Goal: Task Accomplishment & Management: Complete application form

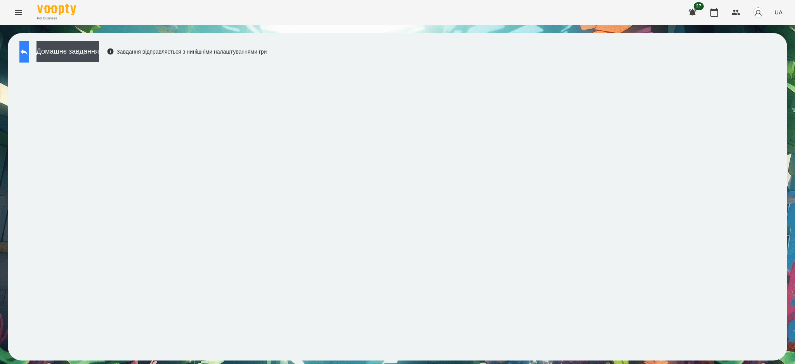
click at [29, 56] on icon at bounding box center [23, 51] width 9 height 9
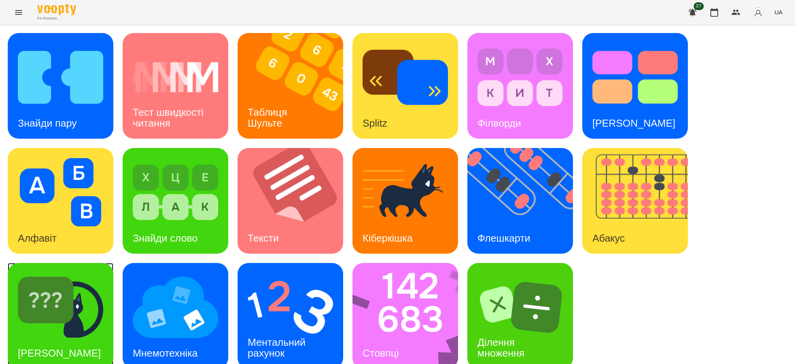
click at [78, 278] on img at bounding box center [60, 307] width 85 height 68
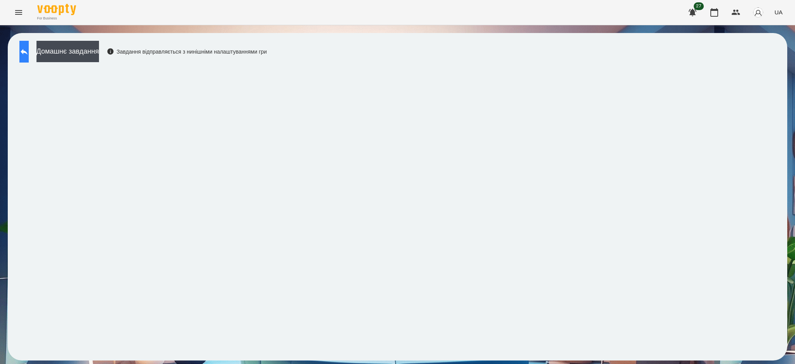
click at [29, 48] on icon at bounding box center [23, 51] width 9 height 9
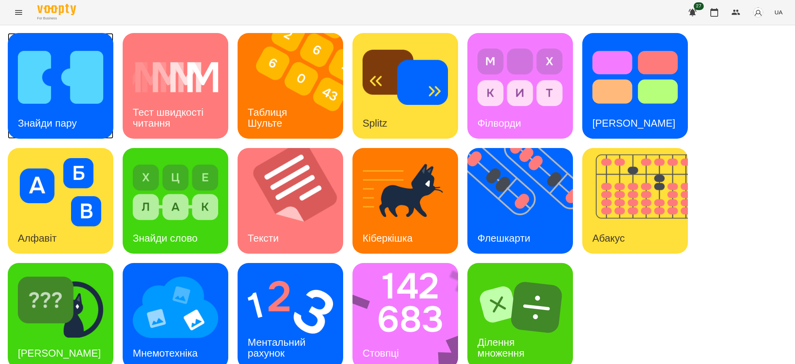
click at [35, 48] on img at bounding box center [60, 77] width 85 height 68
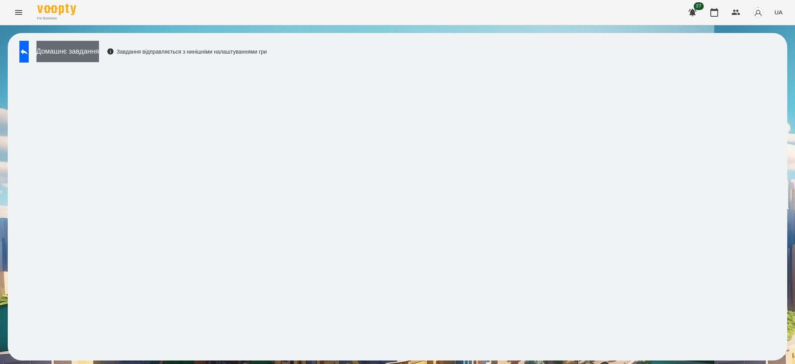
click at [63, 49] on button "Домашнє завдання" at bounding box center [67, 51] width 62 height 21
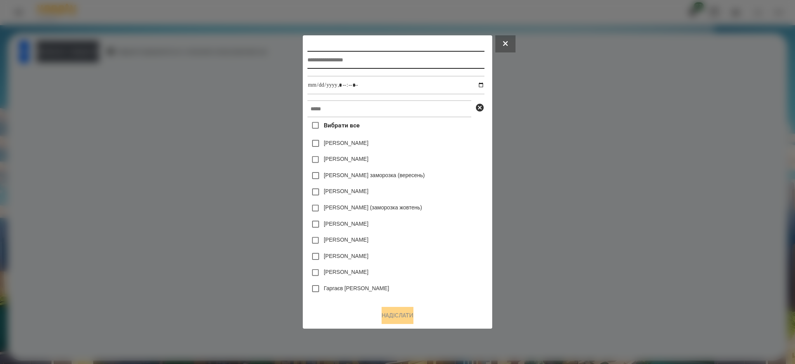
click at [323, 61] on input "text" at bounding box center [395, 60] width 177 height 18
type input "****"
click at [484, 87] on input "datetime-local" at bounding box center [395, 85] width 177 height 19
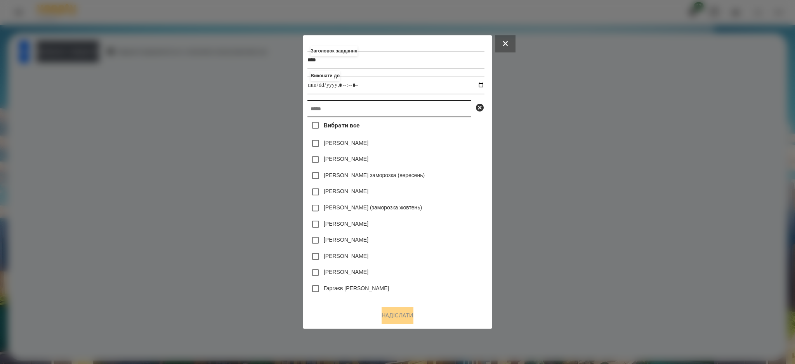
type input "**********"
click at [459, 109] on input "text" at bounding box center [389, 108] width 164 height 17
type input "*"
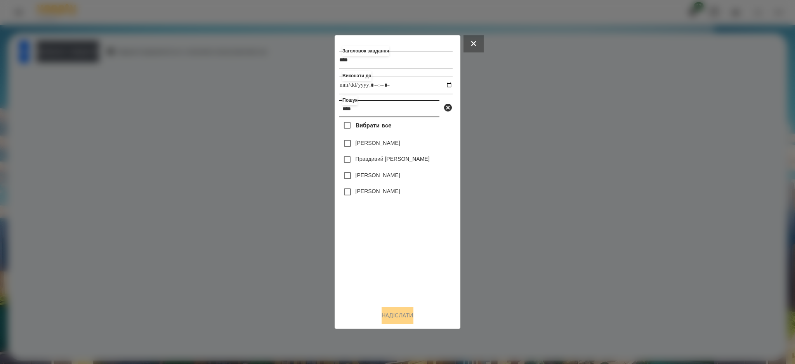
type input "****"
click at [379, 175] on label "[PERSON_NAME]" at bounding box center [378, 175] width 45 height 8
click at [394, 323] on button "Надіслати" at bounding box center [398, 315] width 32 height 17
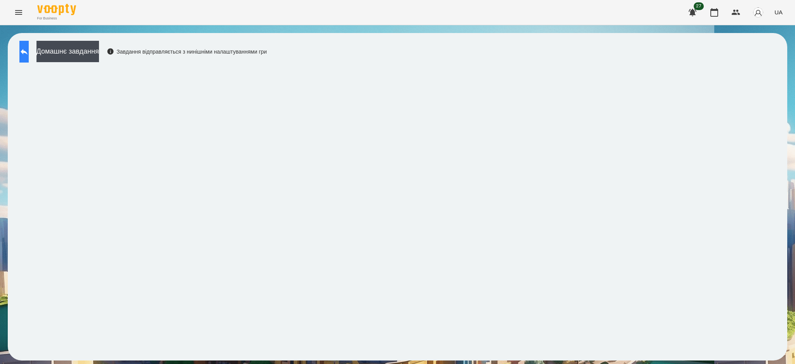
click at [29, 49] on icon at bounding box center [23, 51] width 9 height 9
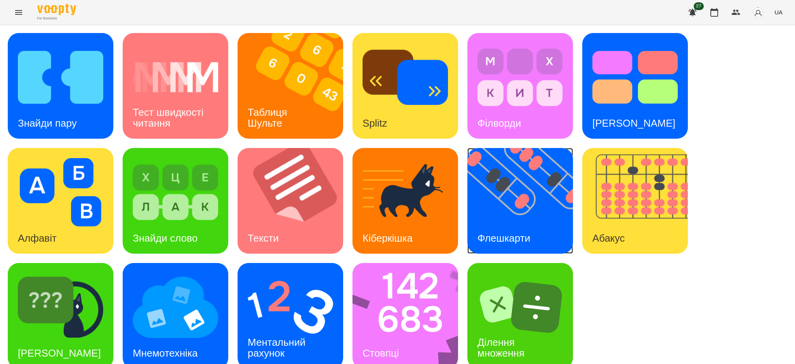
click at [493, 223] on div "Флешкарти" at bounding box center [503, 238] width 73 height 31
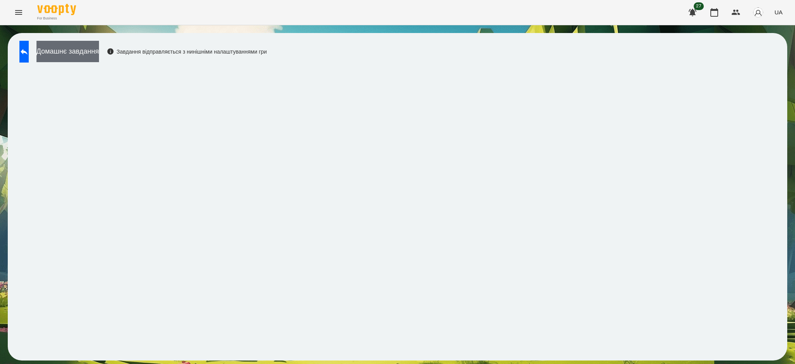
click at [65, 53] on button "Домашнє завдання" at bounding box center [67, 51] width 62 height 21
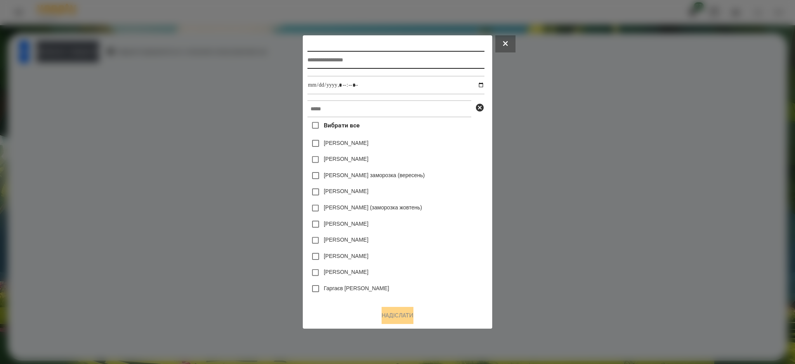
click at [316, 59] on input "text" at bounding box center [395, 60] width 177 height 18
type input "******"
click at [325, 83] on input "datetime-local" at bounding box center [395, 85] width 177 height 19
click at [484, 89] on input "datetime-local" at bounding box center [395, 85] width 177 height 19
click at [483, 86] on input "datetime-local" at bounding box center [395, 85] width 177 height 19
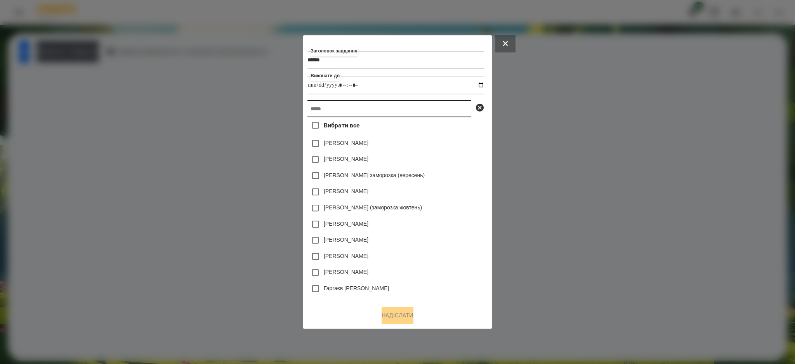
type input "**********"
click at [461, 104] on input "text" at bounding box center [389, 108] width 164 height 17
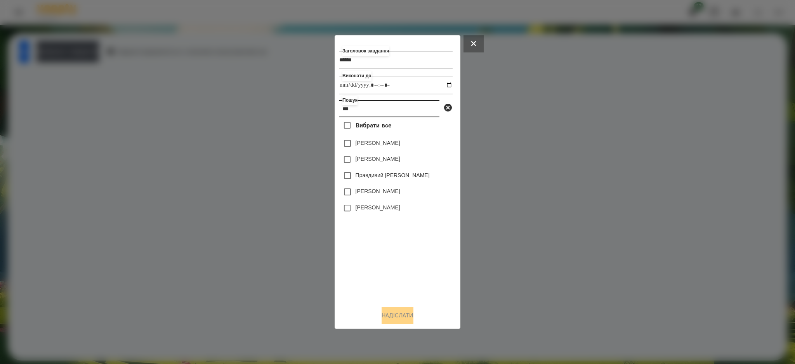
type input "***"
click at [389, 193] on label "[PERSON_NAME]" at bounding box center [378, 191] width 45 height 8
click at [388, 318] on button "Надіслати" at bounding box center [398, 315] width 32 height 17
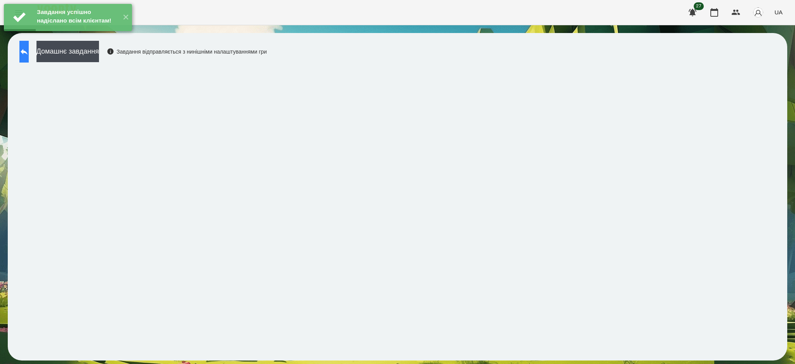
click at [24, 49] on button at bounding box center [23, 52] width 9 height 22
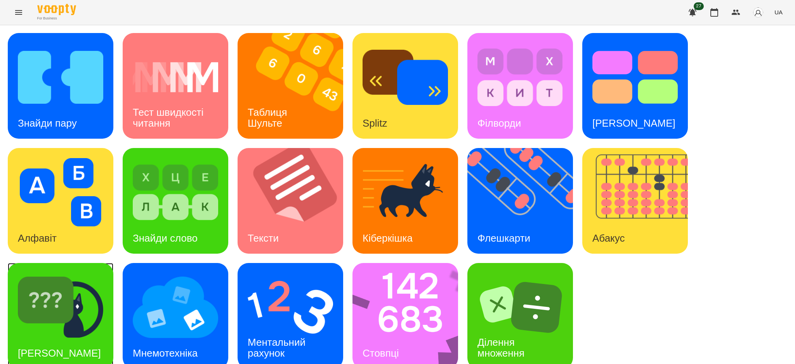
click at [103, 281] on img at bounding box center [60, 307] width 85 height 68
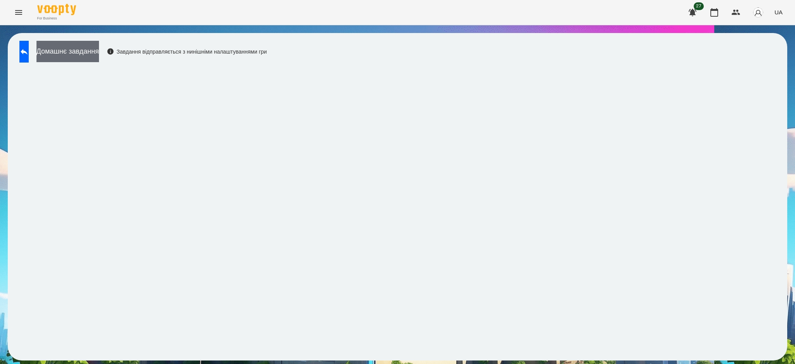
click at [71, 49] on button "Домашнє завдання" at bounding box center [67, 51] width 62 height 21
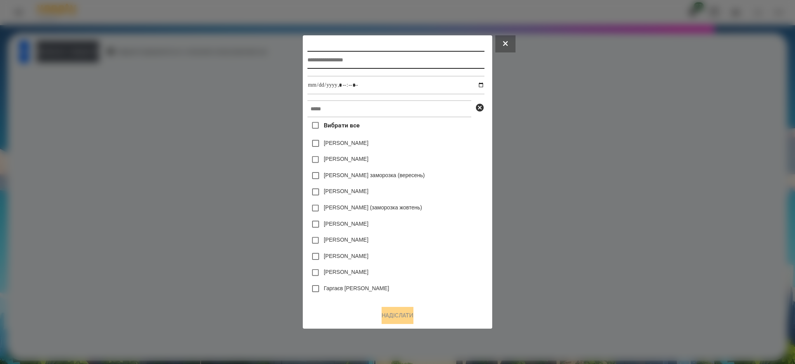
click at [332, 64] on input "text" at bounding box center [395, 60] width 177 height 18
type input "**********"
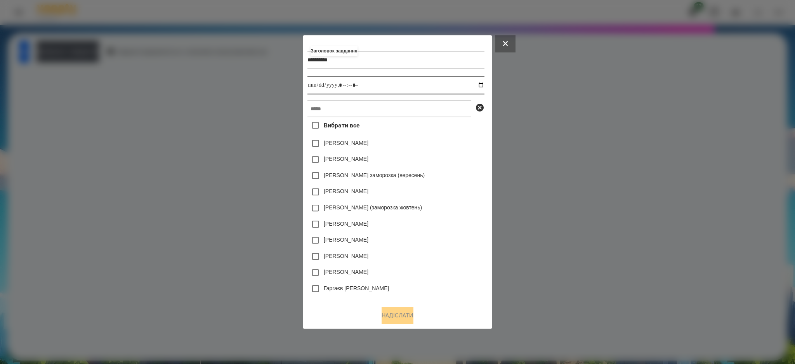
click at [319, 85] on input "datetime-local" at bounding box center [395, 85] width 177 height 19
click at [484, 87] on input "datetime-local" at bounding box center [395, 85] width 177 height 19
type input "**********"
click at [439, 109] on input "text" at bounding box center [389, 108] width 164 height 17
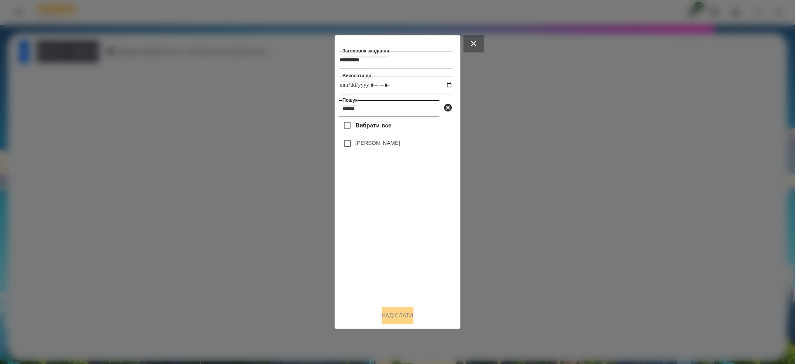
type input "******"
click at [389, 147] on label "[PERSON_NAME]" at bounding box center [378, 143] width 45 height 8
click at [413, 312] on button "Надіслати" at bounding box center [398, 315] width 32 height 17
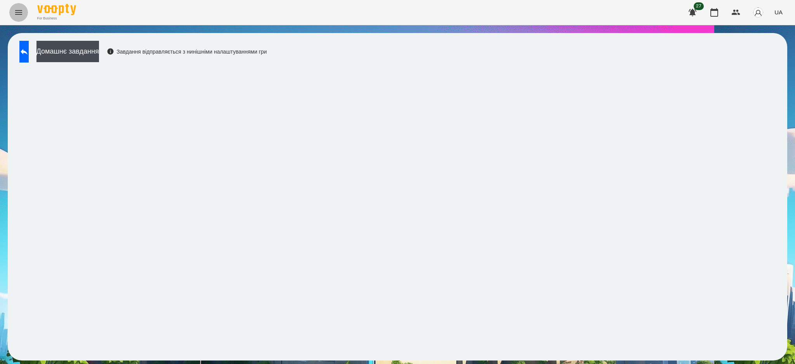
click at [23, 18] on button "Menu" at bounding box center [18, 12] width 19 height 19
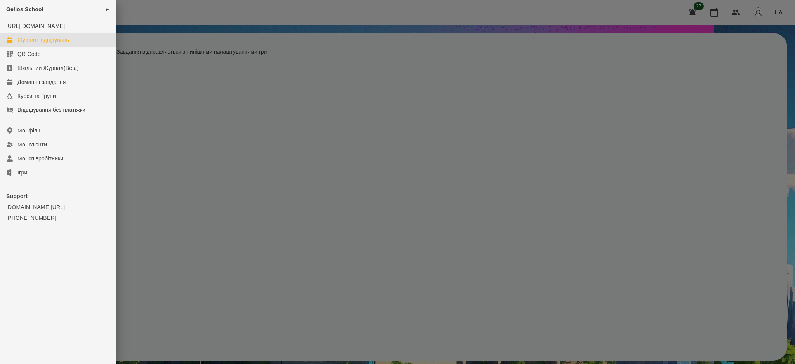
click at [23, 44] on div "Журнал відвідувань" at bounding box center [43, 40] width 52 height 8
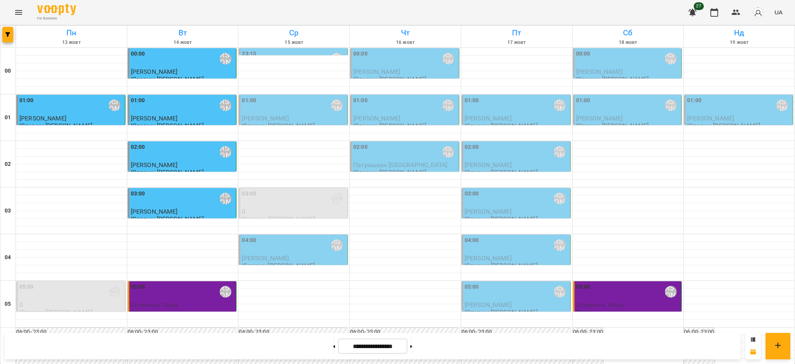
click at [275, 48] on div "23:15 Юларжи [PERSON_NAME] [PERSON_NAME] [PERSON_NAME]" at bounding box center [293, 66] width 109 height 36
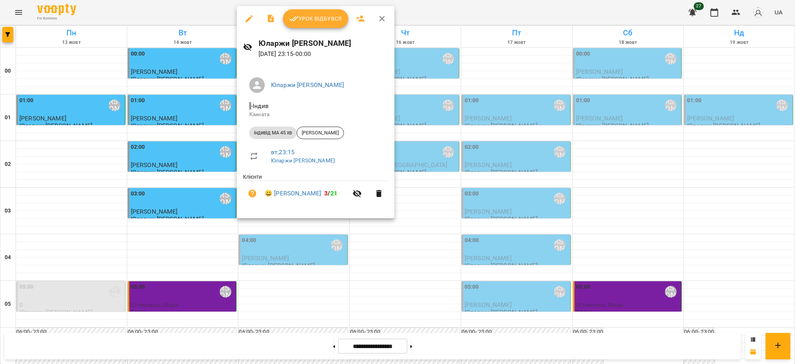
click at [33, 297] on div at bounding box center [397, 182] width 795 height 364
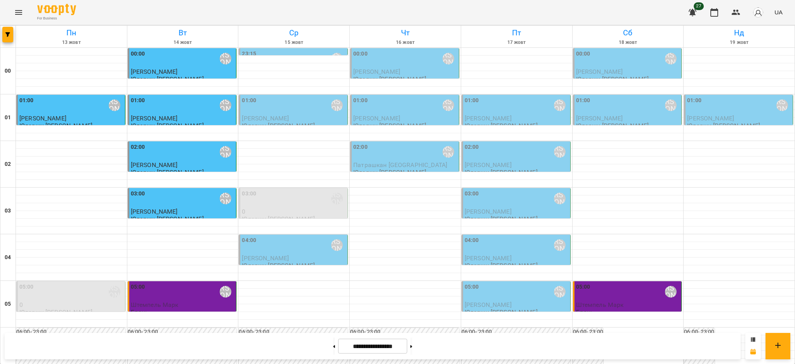
click at [33, 297] on div "05:00 [PERSON_NAME]" at bounding box center [71, 292] width 104 height 18
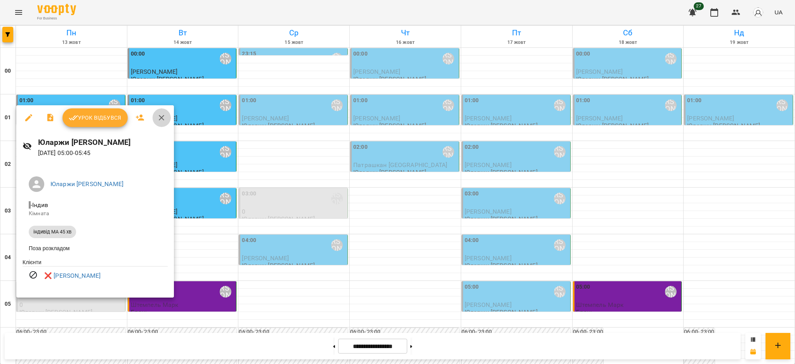
click at [160, 116] on icon "button" at bounding box center [161, 117] width 9 height 9
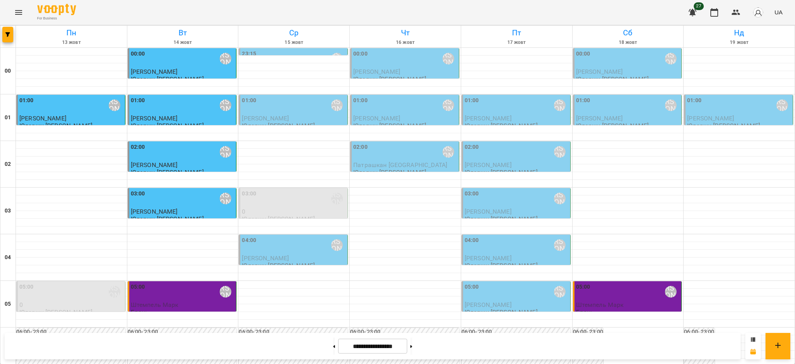
click at [287, 50] on div "23:15 Юларжи [PERSON_NAME]" at bounding box center [294, 59] width 104 height 18
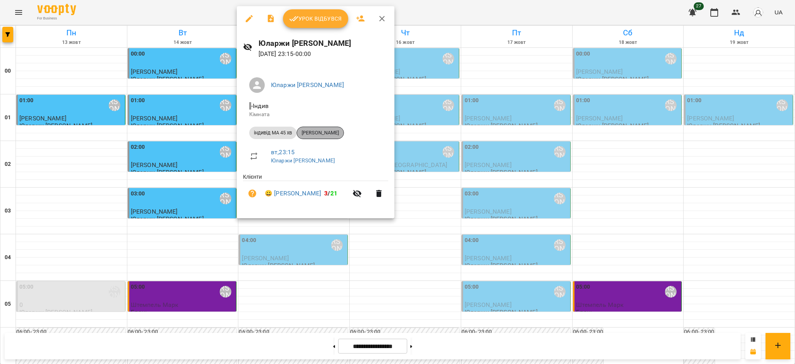
click at [315, 130] on span "[PERSON_NAME]" at bounding box center [320, 132] width 47 height 7
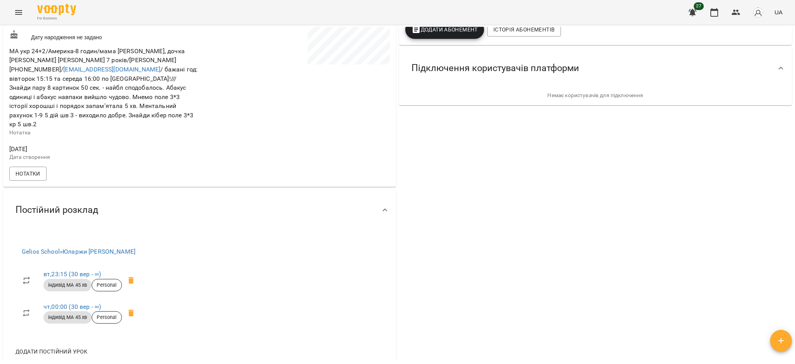
scroll to position [199, 0]
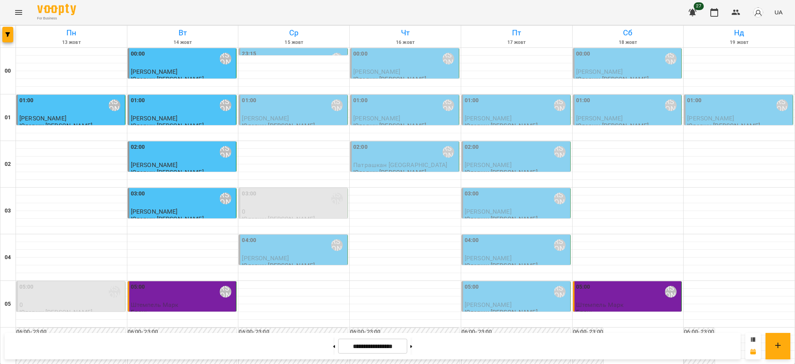
click at [217, 65] on div "Юларжи [PERSON_NAME]" at bounding box center [226, 59] width 18 height 18
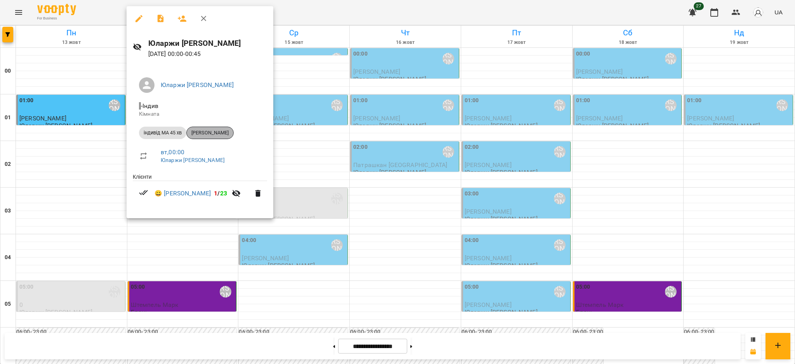
click at [206, 131] on span "[PERSON_NAME]" at bounding box center [210, 132] width 47 height 7
